Goal: Check status: Check status

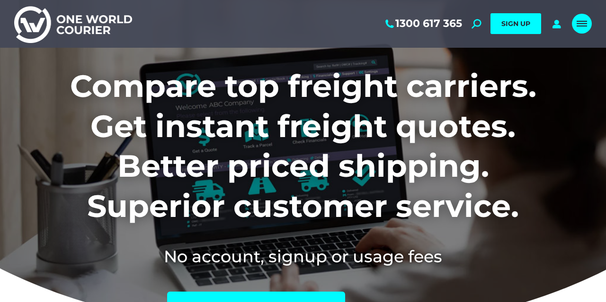
click at [584, 27] on div "Mobile menu icon" at bounding box center [581, 24] width 10 height 8
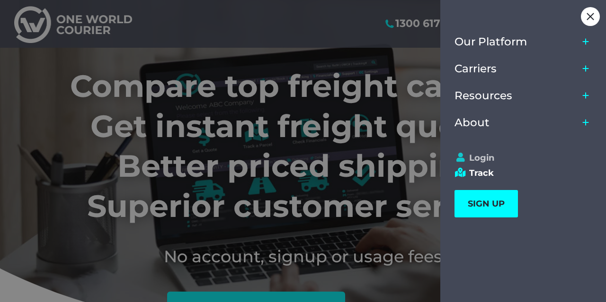
click at [486, 155] on link "Login" at bounding box center [518, 158] width 129 height 10
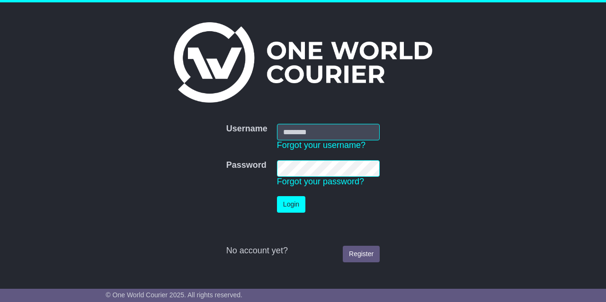
click at [334, 134] on input "Username" at bounding box center [328, 132] width 103 height 17
type input "**********"
click at [291, 204] on button "Login" at bounding box center [291, 204] width 28 height 17
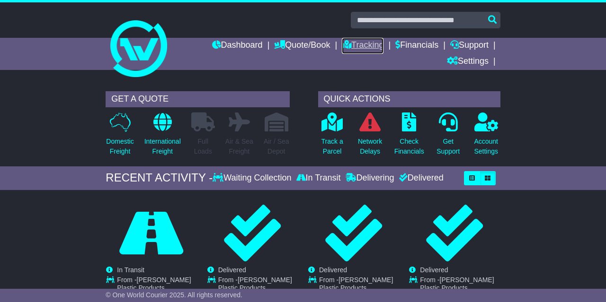
click at [358, 40] on link "Tracking" at bounding box center [363, 46] width 42 height 16
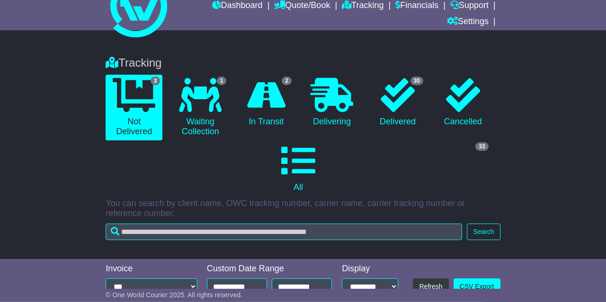
scroll to position [40, 0]
click at [131, 98] on icon at bounding box center [134, 95] width 43 height 34
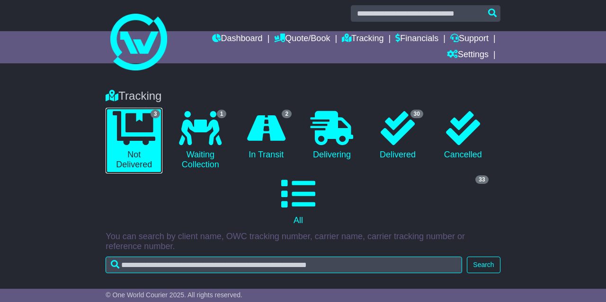
scroll to position [0, 0]
